Goal: Information Seeking & Learning: Learn about a topic

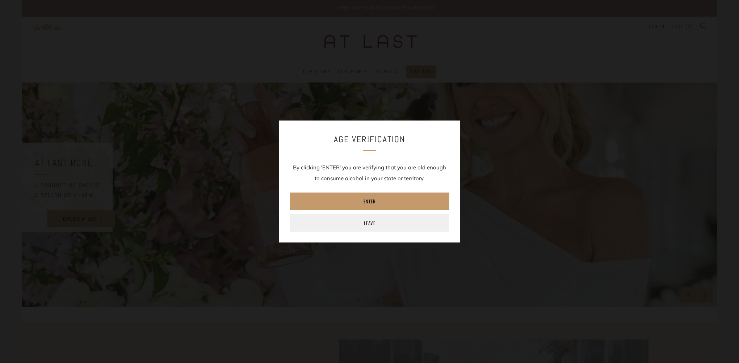
click at [373, 122] on div "Age verification By clicking 'ENTER' you are verifying that you are old enough …" at bounding box center [369, 182] width 181 height 122
click at [375, 105] on div "Age verification By clicking 'ENTER' you are verifying that you are old enough …" at bounding box center [369, 181] width 739 height 363
click at [371, 227] on link "Leave" at bounding box center [369, 222] width 159 height 17
click at [371, 201] on link "Enter" at bounding box center [369, 201] width 159 height 17
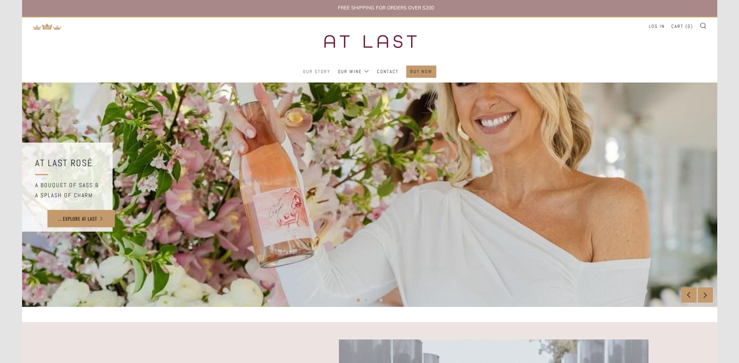
click at [319, 68] on link "Our Story" at bounding box center [316, 72] width 27 height 12
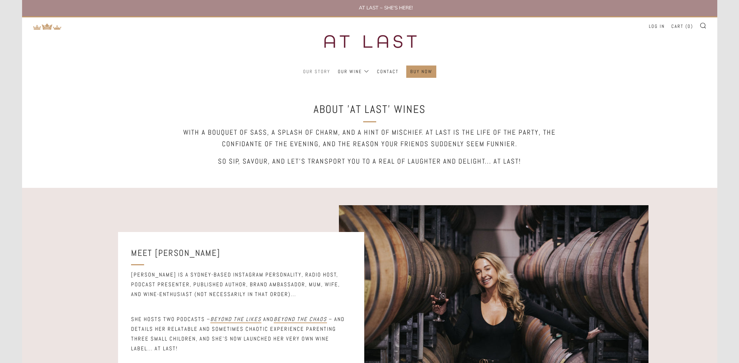
click at [314, 67] on link "Our Story" at bounding box center [316, 72] width 27 height 12
click at [361, 102] on link "At Last Pinot Grigio" at bounding box center [370, 103] width 64 height 12
